Goal: Book appointment/travel/reservation

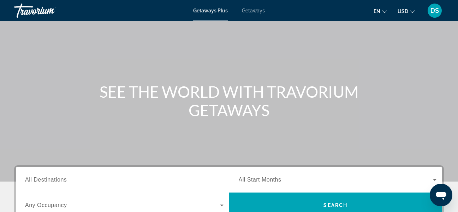
scroll to position [113, 0]
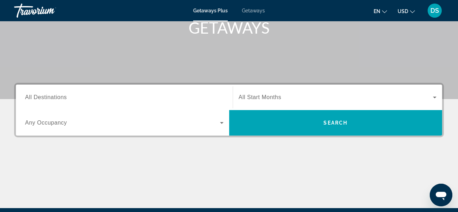
click at [261, 97] on span "All Start Months" at bounding box center [260, 97] width 43 height 6
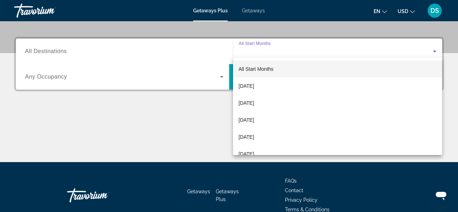
scroll to position [173, 0]
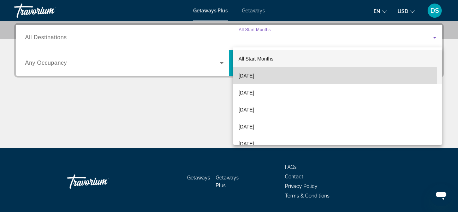
click at [254, 78] on span "[DATE]" at bounding box center [247, 75] width 16 height 8
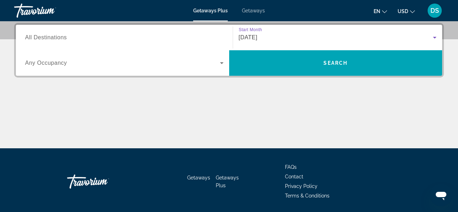
click at [53, 63] on span "Any Occupancy" at bounding box center [46, 63] width 42 height 6
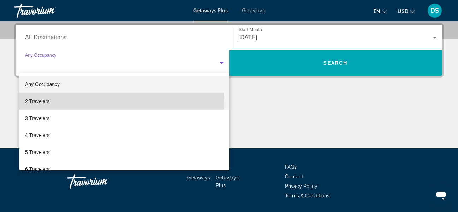
click at [41, 105] on mat-option "2 Travelers" at bounding box center [124, 101] width 210 height 17
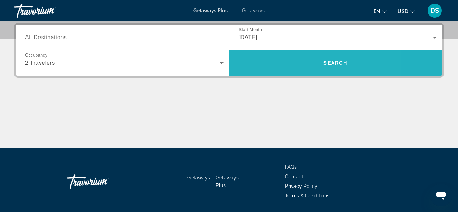
click at [287, 67] on span "Search widget" at bounding box center [335, 62] width 213 height 17
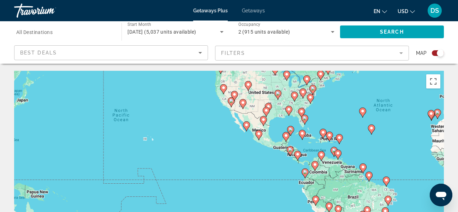
drag, startPoint x: 156, startPoint y: 176, endPoint x: 334, endPoint y: 114, distance: 188.3
click at [334, 114] on div "To activate drag with keyboard, press Alt + Enter. Once in keyboard drag state,…" at bounding box center [229, 177] width 430 height 212
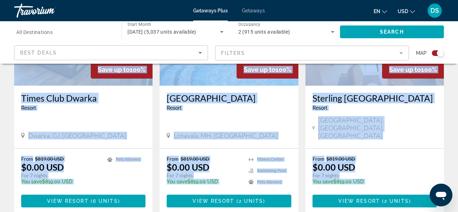
scroll to position [450, 0]
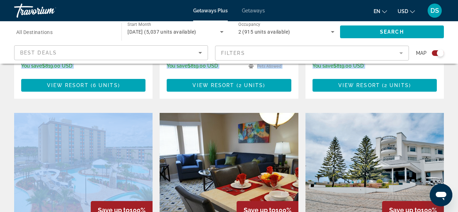
drag, startPoint x: 195, startPoint y: 196, endPoint x: 34, endPoint y: 225, distance: 163.3
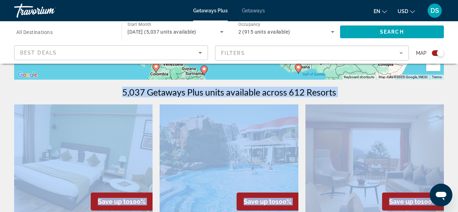
scroll to position [285, 0]
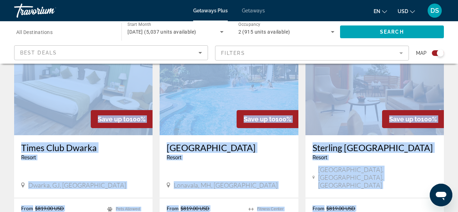
click at [427, 165] on div "[GEOGRAPHIC_DATA] - This is an adults only resort" at bounding box center [374, 153] width 124 height 23
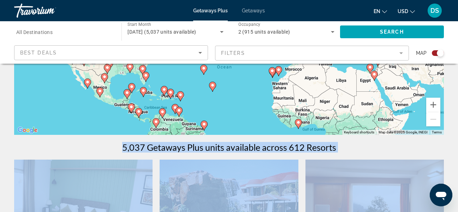
scroll to position [38, 0]
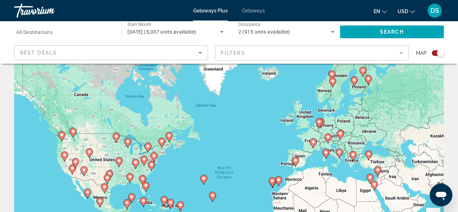
click at [273, 128] on div "To activate drag with keyboard, press Alt + Enter. Once in keyboard drag state,…" at bounding box center [229, 138] width 430 height 212
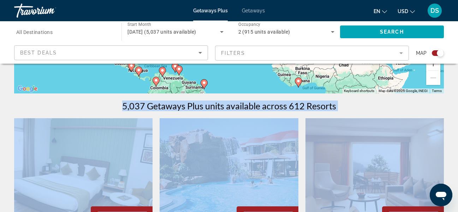
scroll to position [285, 0]
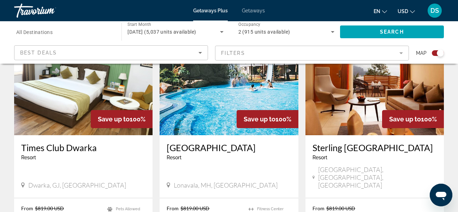
click at [453, 36] on div "Destination All Destinations Start Month All Start Months [DATE] (5,037 units a…" at bounding box center [229, 42] width 458 height 42
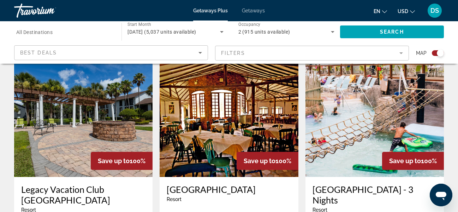
scroll to position [1109, 0]
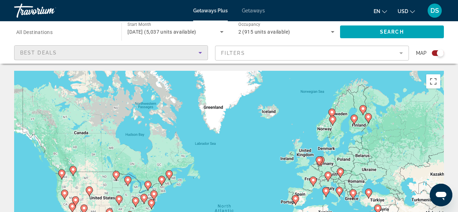
click at [175, 55] on div "Best Deals" at bounding box center [109, 52] width 178 height 8
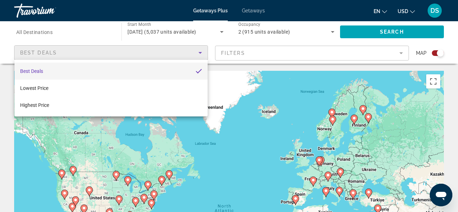
click at [175, 55] on div at bounding box center [229, 106] width 458 height 212
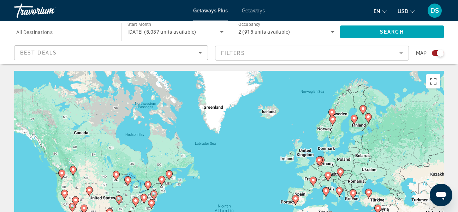
click at [263, 50] on mat-form-field "Filters" at bounding box center [312, 53] width 194 height 15
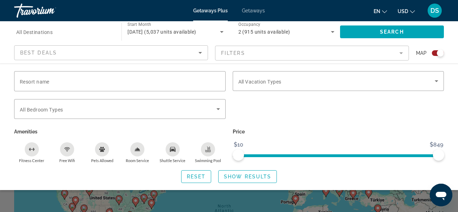
click at [304, 106] on div "Search widget" at bounding box center [338, 113] width 219 height 28
click at [369, 31] on span "Search widget" at bounding box center [392, 31] width 104 height 17
click at [231, 201] on div "Search widget" at bounding box center [229, 159] width 458 height 106
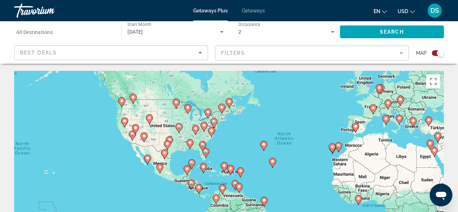
drag, startPoint x: 200, startPoint y: 179, endPoint x: 266, endPoint y: 101, distance: 101.7
click at [266, 101] on div "To activate drag with keyboard, press Alt + Enter. Once in keyboard drag state,…" at bounding box center [229, 177] width 430 height 212
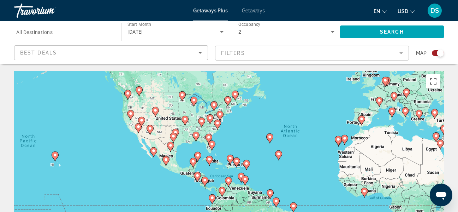
click at [218, 123] on image "Main content" at bounding box center [217, 123] width 4 height 4
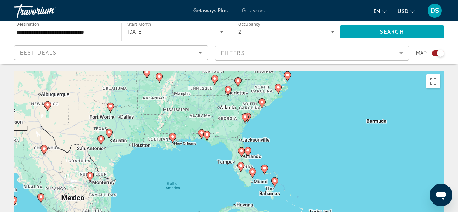
drag, startPoint x: 255, startPoint y: 187, endPoint x: 309, endPoint y: 102, distance: 101.2
click at [309, 102] on div "To activate drag with keyboard, press Alt + Enter. Once in keyboard drag state,…" at bounding box center [229, 177] width 430 height 212
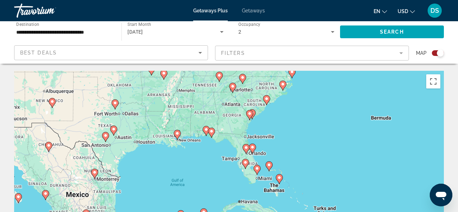
click at [266, 101] on icon "Main content" at bounding box center [266, 99] width 6 height 9
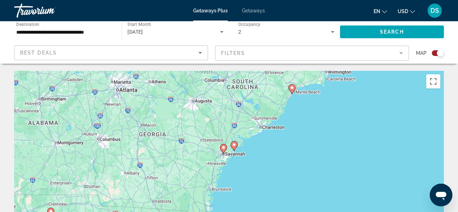
drag, startPoint x: 252, startPoint y: 182, endPoint x: 318, endPoint y: 95, distance: 109.5
click at [318, 95] on div "To activate drag with keyboard, press Alt + Enter. Once in keyboard drag state,…" at bounding box center [229, 177] width 430 height 212
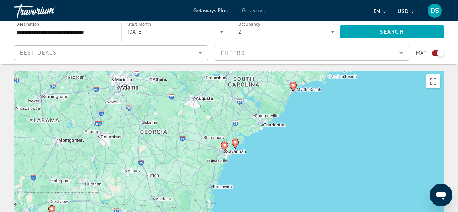
click at [234, 145] on icon "Main content" at bounding box center [235, 143] width 6 height 9
type input "**********"
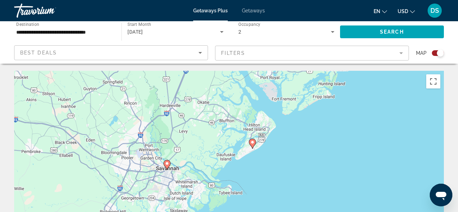
drag, startPoint x: 271, startPoint y: 175, endPoint x: 303, endPoint y: 135, distance: 51.0
click at [303, 135] on div "To navigate, press the arrow keys. To activate drag with keyboard, press Alt + …" at bounding box center [229, 177] width 430 height 212
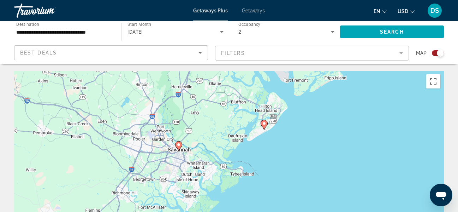
click at [264, 124] on image "Main content" at bounding box center [264, 123] width 4 height 4
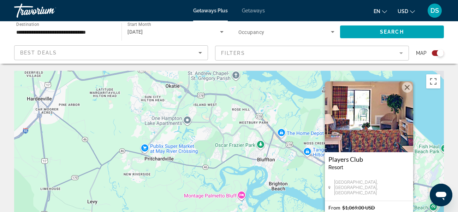
drag, startPoint x: 382, startPoint y: 155, endPoint x: 391, endPoint y: 167, distance: 14.9
click at [394, 174] on div "Players Club Resort - This is an adults only resort" at bounding box center [368, 165] width 81 height 20
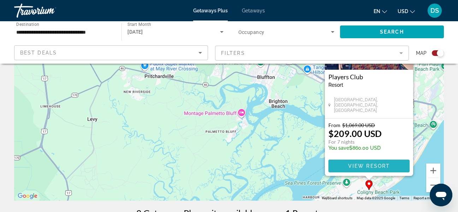
click at [359, 168] on span "Main content" at bounding box center [368, 165] width 81 height 17
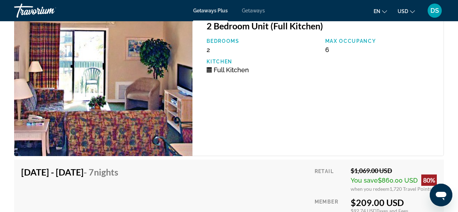
scroll to position [1483, 0]
